Goal: Transaction & Acquisition: Purchase product/service

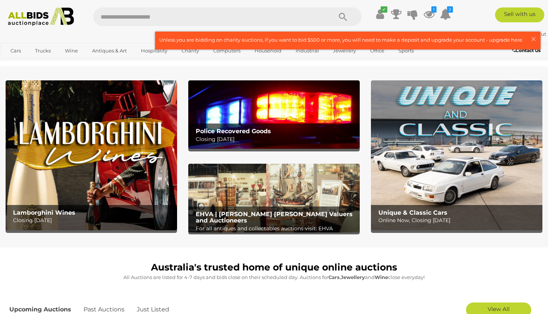
click at [74, 123] on img at bounding box center [91, 155] width 171 height 150
click at [451, 151] on img at bounding box center [456, 155] width 171 height 150
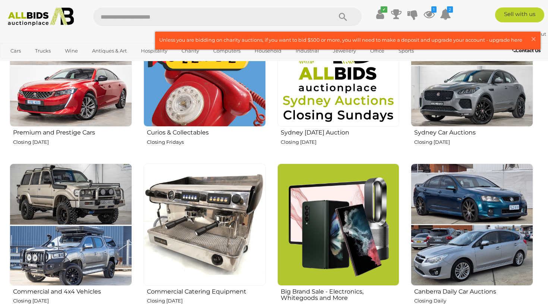
scroll to position [361, 0]
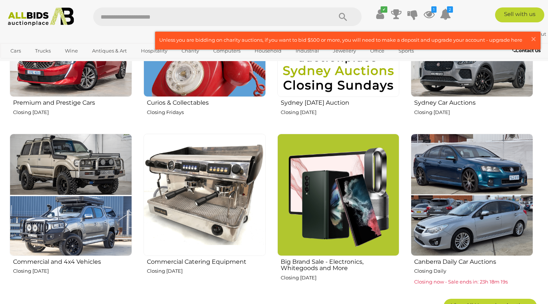
click at [221, 82] on img at bounding box center [204, 36] width 122 height 122
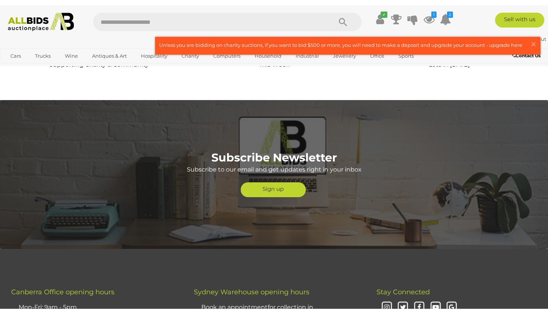
scroll to position [1671, 0]
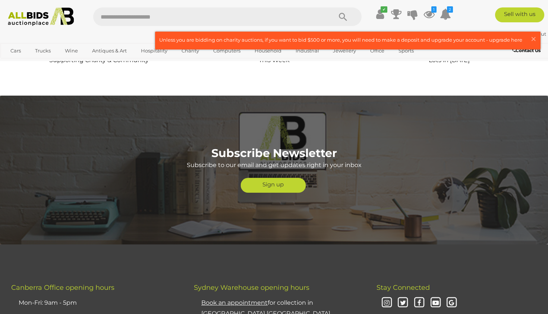
click at [273, 17] on input "text" at bounding box center [208, 16] width 231 height 19
type input "***"
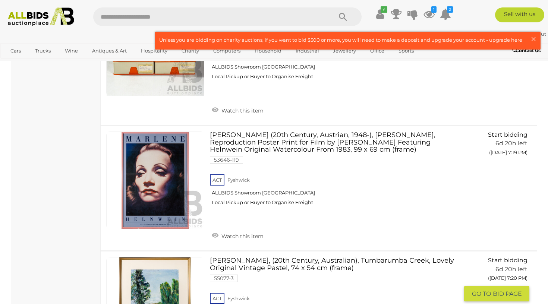
scroll to position [5690, 0]
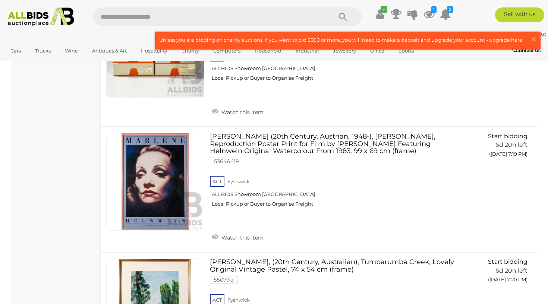
click at [301, 16] on input "text" at bounding box center [208, 16] width 231 height 19
click at [425, 12] on icon at bounding box center [428, 13] width 11 height 13
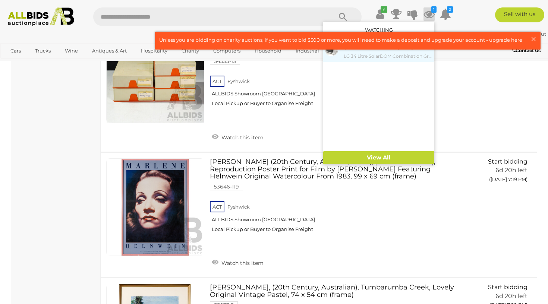
scroll to position [5664, 0]
click at [406, 56] on small "LG 34 Litre SolarDOM Combination Grill, Convection, Microwave Oven" at bounding box center [387, 56] width 89 height 8
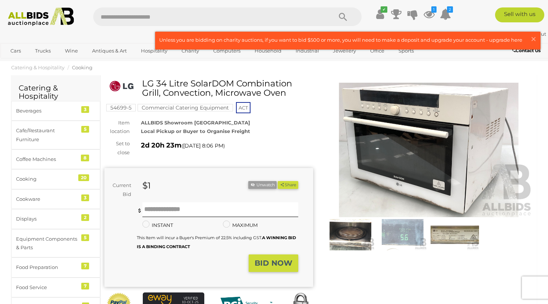
scroll to position [12, 0]
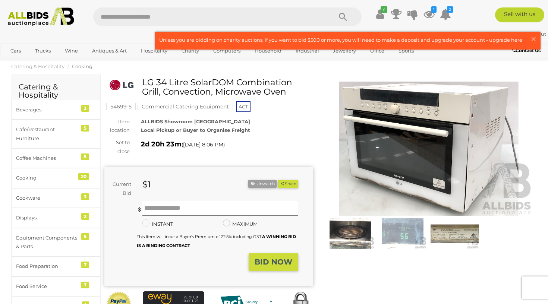
click at [352, 232] on img at bounding box center [350, 233] width 48 height 31
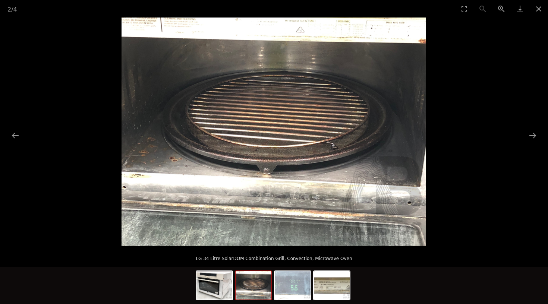
click at [272, 153] on img at bounding box center [273, 132] width 304 height 228
click at [533, 136] on button "Next slide" at bounding box center [532, 135] width 16 height 15
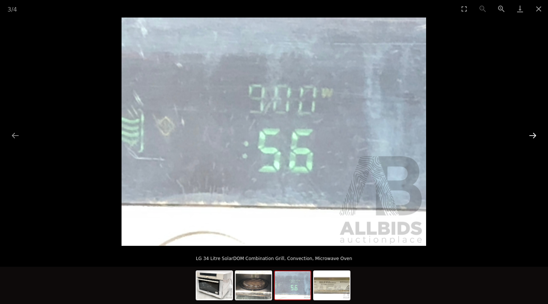
click at [533, 136] on button "Next slide" at bounding box center [532, 135] width 16 height 15
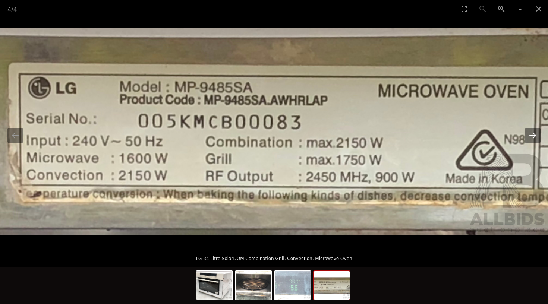
click at [533, 136] on button "Next slide" at bounding box center [532, 135] width 16 height 15
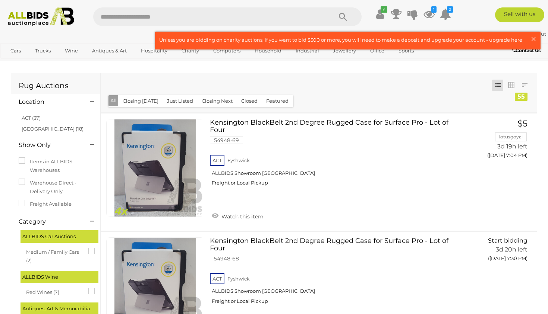
click at [152, 21] on input "text" at bounding box center [208, 16] width 231 height 19
type input "***"
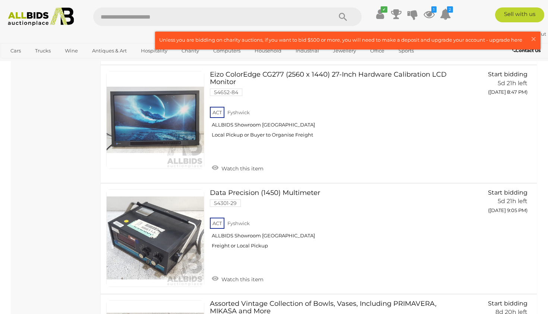
scroll to position [5095, 0]
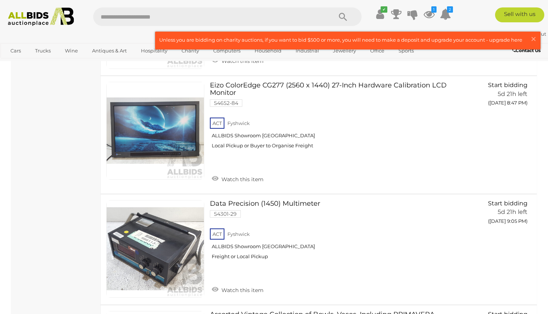
click at [185, 18] on input "text" at bounding box center [208, 16] width 231 height 19
type input "******"
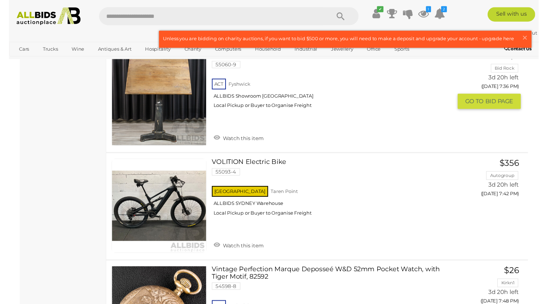
scroll to position [2692, 0]
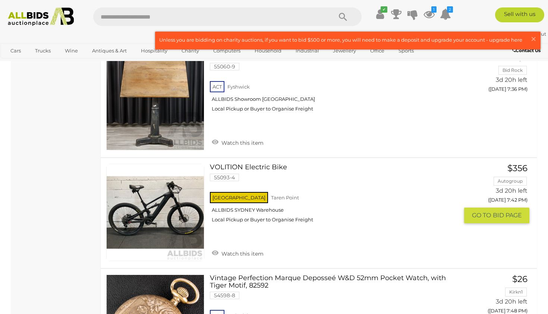
click at [215, 164] on link "VOLITION Electric Bike 55093-4 [GEOGRAPHIC_DATA] [GEOGRAPHIC_DATA] ALLBIDS [GEO…" at bounding box center [336, 196] width 243 height 65
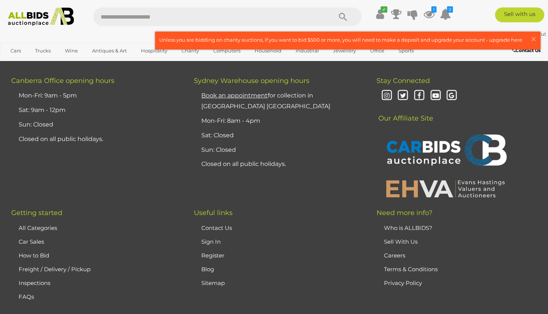
scroll to position [5839, 0]
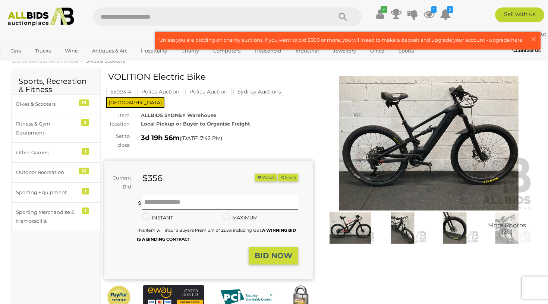
scroll to position [16, 0]
